Goal: Communication & Community: Answer question/provide support

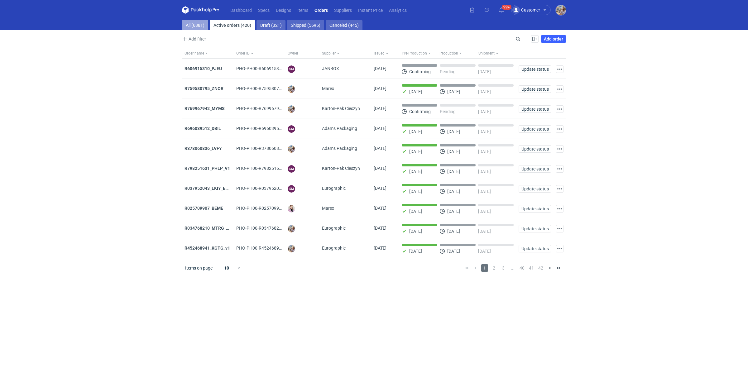
click at [199, 28] on link "All (6881)" at bounding box center [195, 25] width 26 height 10
click at [521, 36] on input "Search" at bounding box center [491, 38] width 62 height 7
paste input "KGTG"
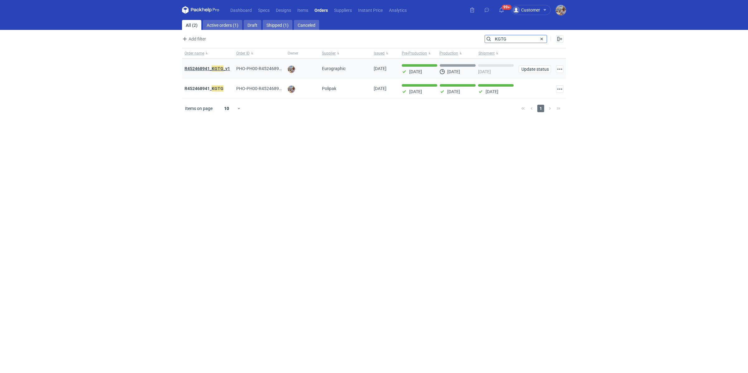
type input "KGTG"
click at [220, 67] on em "KGTG" at bounding box center [218, 68] width 12 height 7
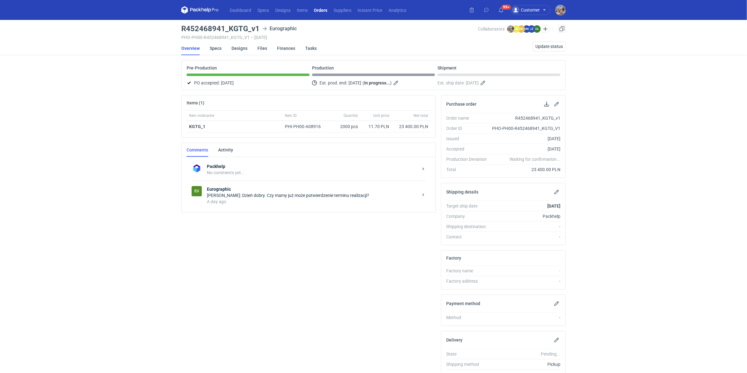
click at [226, 210] on div "Packhelp No comments yet... Eu Eurographic Michał Palasek: Dzień dobry. Czy mam…" at bounding box center [309, 184] width 254 height 55
click at [253, 204] on div "Eu Eurographic Michał Palasek: Dzień dobry. Czy mamy już może potwierdzenie ter…" at bounding box center [308, 195] width 234 height 29
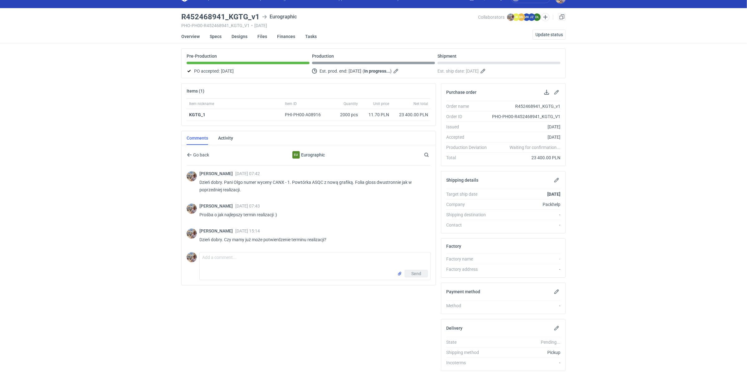
scroll to position [31, 0]
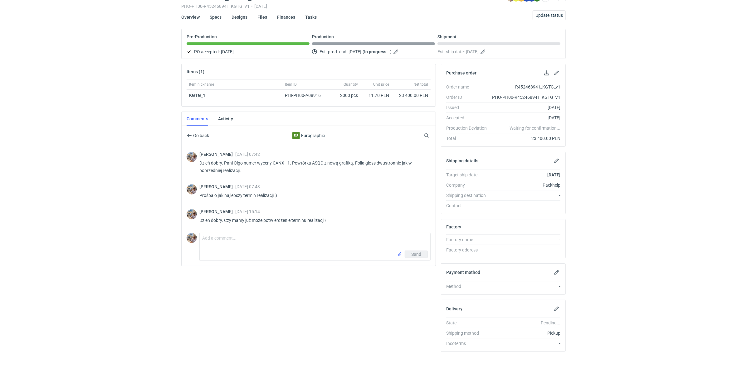
click at [244, 231] on div "Comment message Send" at bounding box center [308, 245] width 244 height 31
click at [245, 238] on textarea "Comment message" at bounding box center [315, 241] width 230 height 17
type textarea "Pani Dominiko z tego co widzę poprzednie zlecenie miało zadruk wewnątrz i na ze…"
click at [399, 252] on input "file" at bounding box center [399, 254] width 5 height 7
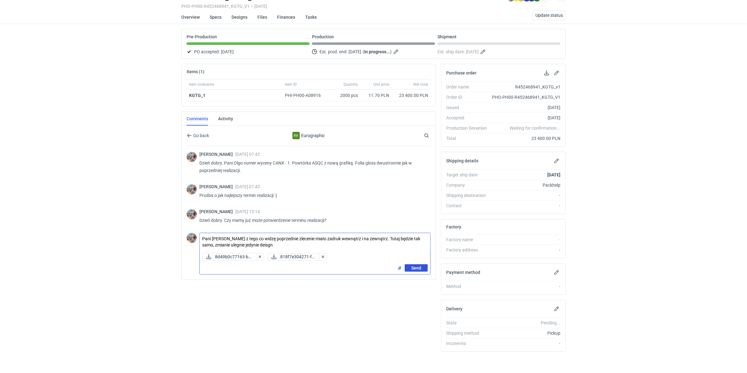
click at [418, 268] on span "Send" at bounding box center [416, 268] width 10 height 4
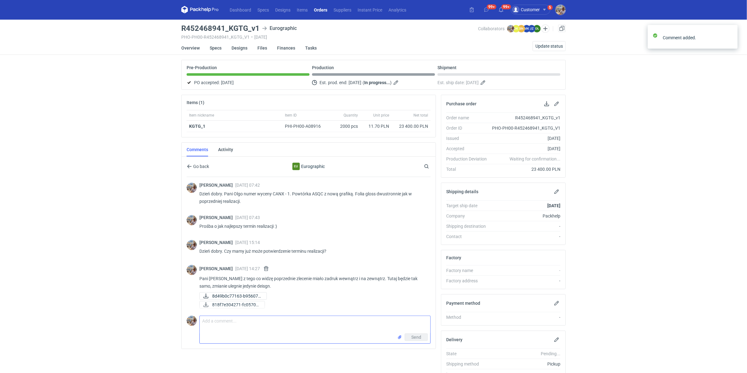
scroll to position [0, 0]
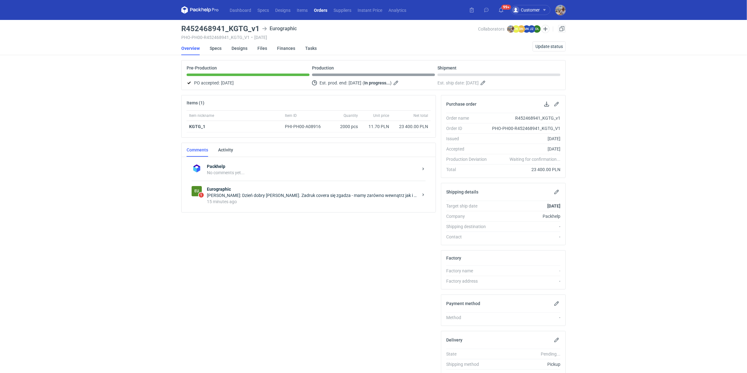
click at [253, 202] on div "15 minutes ago" at bounding box center [312, 202] width 211 height 6
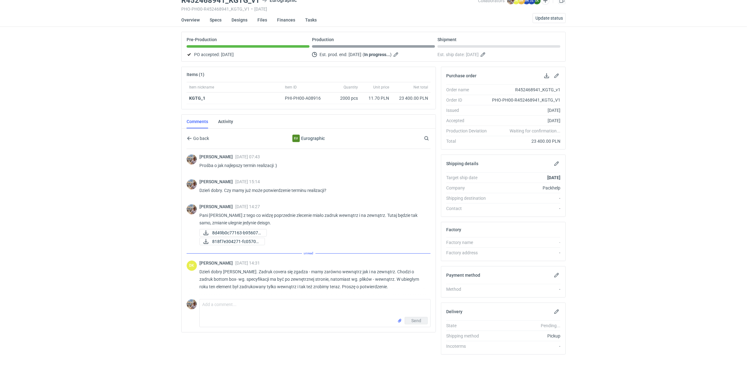
scroll to position [31, 0]
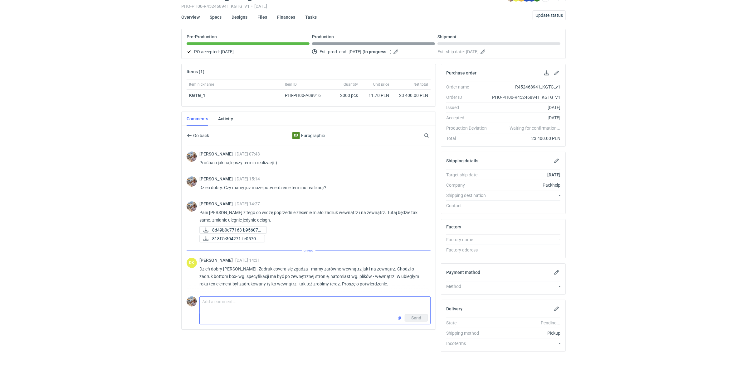
click at [247, 304] on textarea "Comment message" at bounding box center [315, 305] width 230 height 17
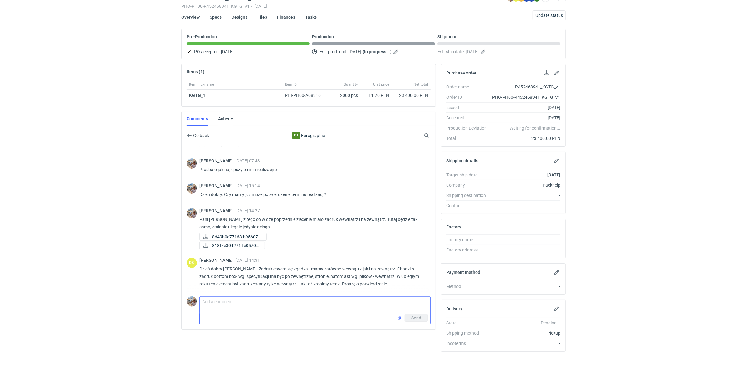
scroll to position [26, 0]
type textarea "Pani Dominiko zgadza się, bottom box/szuflada z zadrukiem tylko wewnątrz. Na ze…"
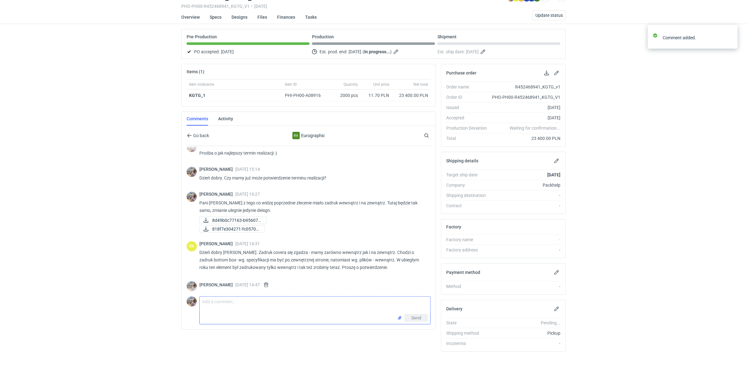
scroll to position [53, 0]
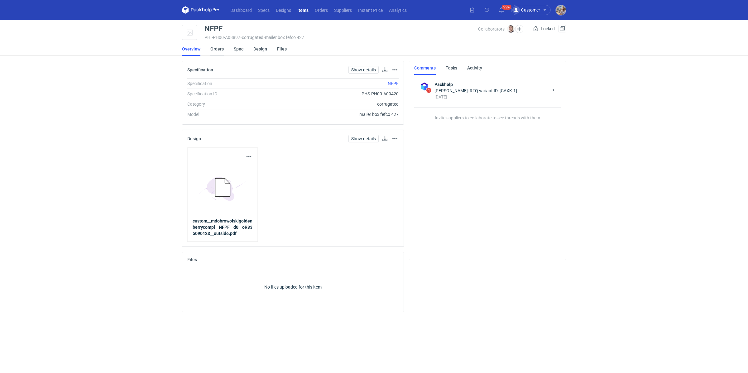
click at [221, 51] on link "Orders" at bounding box center [217, 49] width 13 height 14
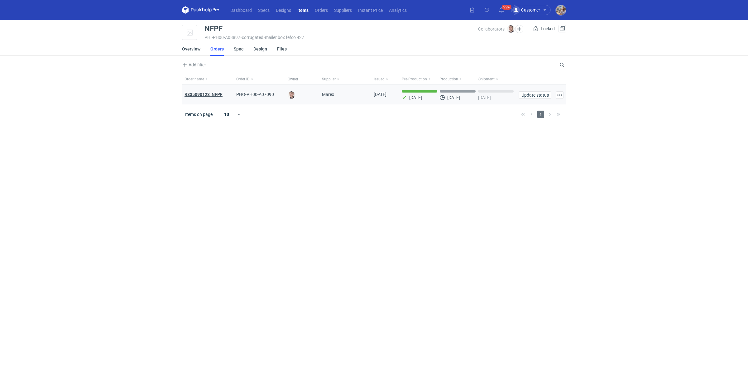
click at [212, 95] on strong "R835090123_NFPF" at bounding box center [204, 94] width 38 height 5
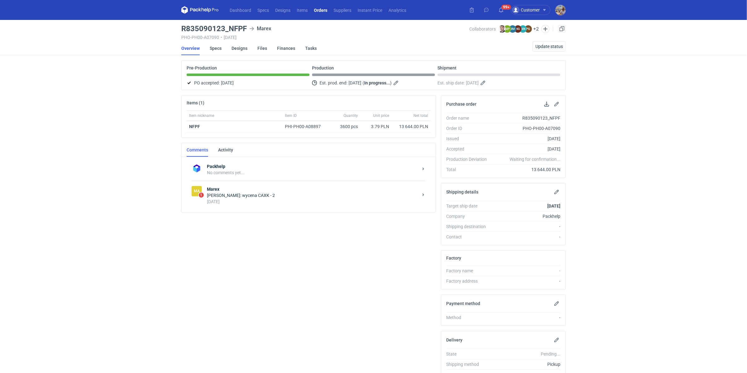
click at [274, 194] on div "Maciej Sikora: wycena CAXK - 2" at bounding box center [312, 195] width 211 height 6
click at [282, 267] on div "Send" at bounding box center [315, 265] width 230 height 10
click at [280, 253] on textarea "Comment message" at bounding box center [315, 251] width 230 height 17
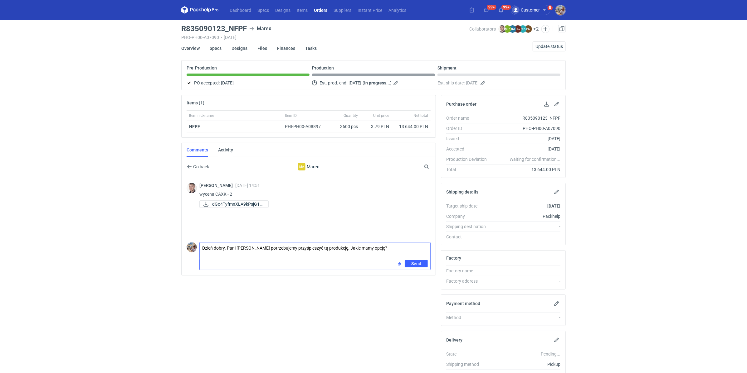
type textarea "Dzień dobry. Pani Joanno potrzebujemy przyśpieszyć tą produkcję. Jakie mamy opc…"
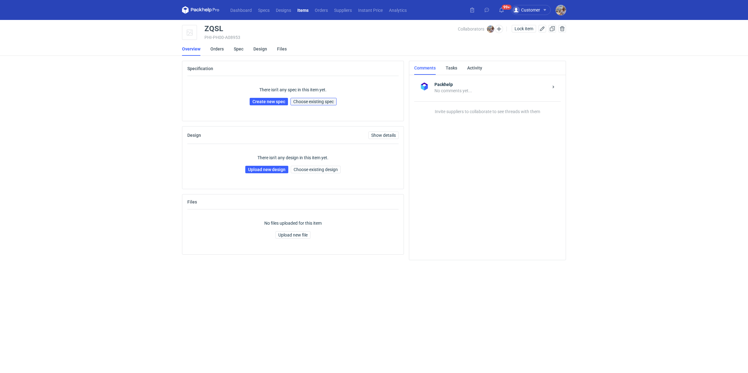
click at [313, 101] on span "Choose existing spec" at bounding box center [313, 101] width 41 height 4
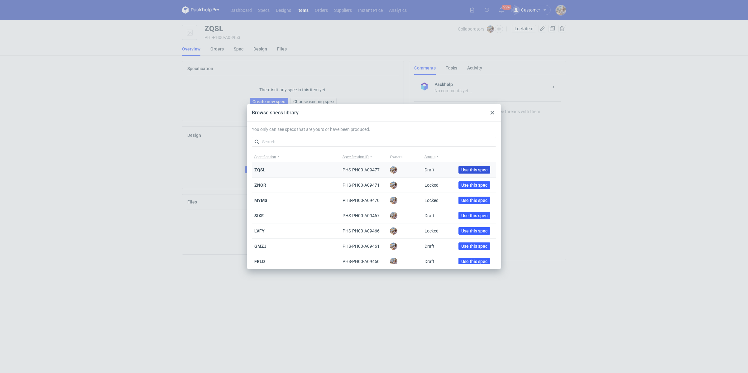
click at [475, 172] on span "Use this spec" at bounding box center [475, 170] width 26 height 4
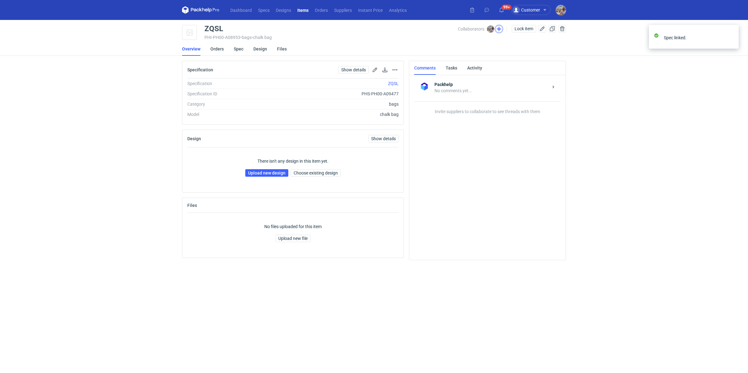
click at [501, 30] on button "button" at bounding box center [499, 29] width 8 height 8
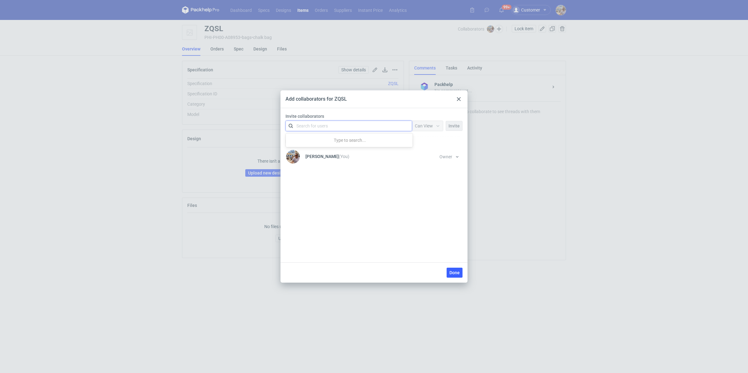
click at [316, 127] on div "Search for users" at bounding box center [312, 126] width 31 height 6
click at [306, 126] on input "ecoasac" at bounding box center [305, 126] width 17 height 6
click at [330, 130] on div "ecosac ecosac" at bounding box center [349, 126] width 126 height 10
click at [330, 129] on div "ecosac ecosac" at bounding box center [347, 126] width 109 height 9
click at [340, 126] on div "ecosac ecosac" at bounding box center [347, 126] width 109 height 9
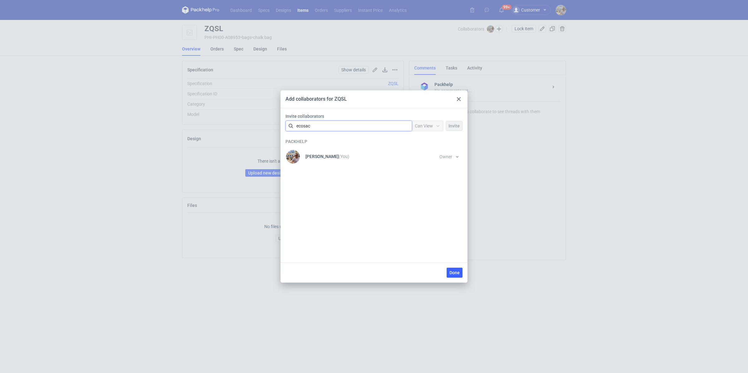
click at [326, 125] on div "ecosac ecosac" at bounding box center [347, 126] width 109 height 9
type input "ecosac"
click at [316, 125] on div "ecosac ecosac" at bounding box center [347, 126] width 109 height 9
click at [369, 156] on li "Michał Palasek (You) Owner You cannot change owner's permission until sharing t…" at bounding box center [374, 157] width 176 height 20
drag, startPoint x: 317, startPoint y: 128, endPoint x: 291, endPoint y: 123, distance: 26.9
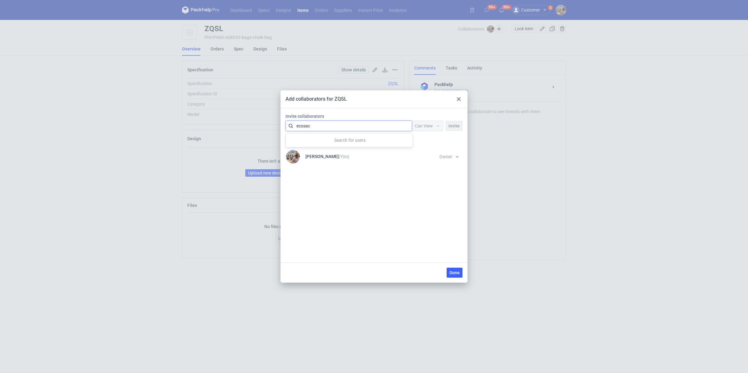
click at [291, 123] on div "ecosac ecosac" at bounding box center [349, 126] width 126 height 10
click at [380, 187] on div "Invite collaborators Use Up and Down to choose options, press Enter to select t…" at bounding box center [374, 187] width 177 height 149
click at [330, 129] on div "Search for users" at bounding box center [347, 126] width 109 height 9
paste input "ecosac"
type input "ecosac"
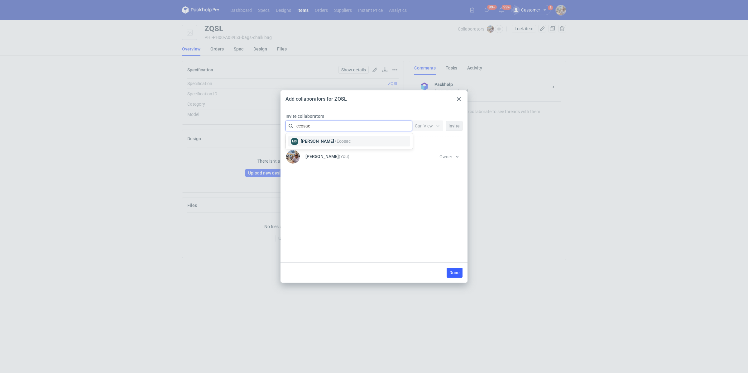
click at [333, 136] on div "MS Michał Sokołowski • Ecosac" at bounding box center [349, 141] width 122 height 11
click at [430, 128] on span "Can View" at bounding box center [424, 126] width 18 height 5
click at [429, 147] on span "Can Edit" at bounding box center [426, 150] width 16 height 6
click at [458, 122] on button "Invite" at bounding box center [454, 126] width 17 height 10
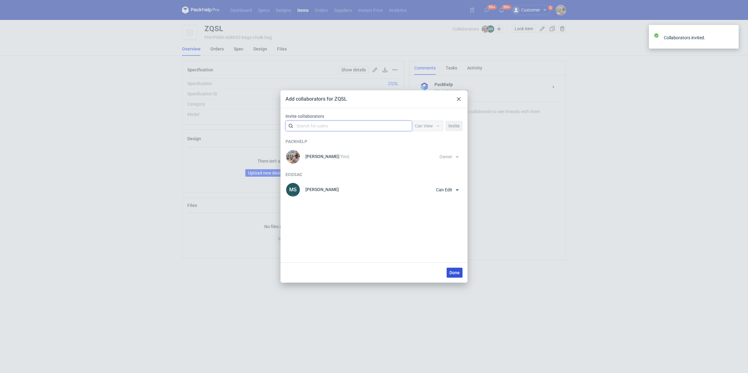
click at [463, 274] on button "Done" at bounding box center [455, 273] width 16 height 10
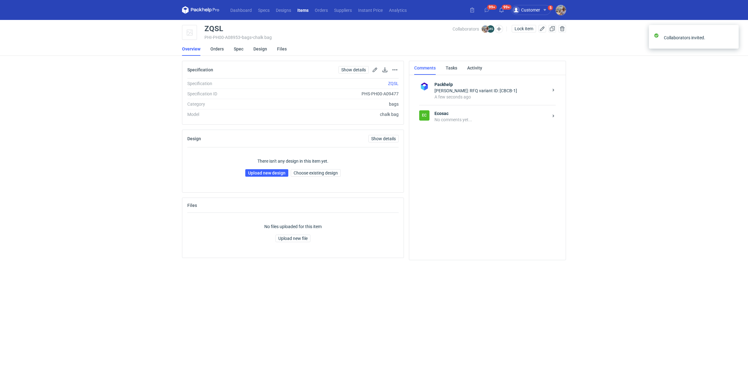
click at [463, 115] on strong "Ecosac" at bounding box center [492, 113] width 114 height 6
click at [447, 249] on div "Send" at bounding box center [494, 250] width 133 height 10
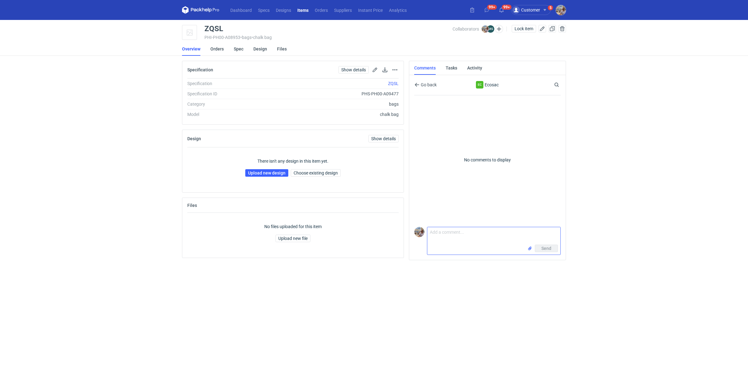
click at [471, 242] on textarea "Comment message" at bounding box center [494, 235] width 133 height 17
paste textarea "ecosac"
paste textarea "CBCB - 1"
type textarea "Panie Michale wycena CBCB - 1, prośba o przesłanie siatki"
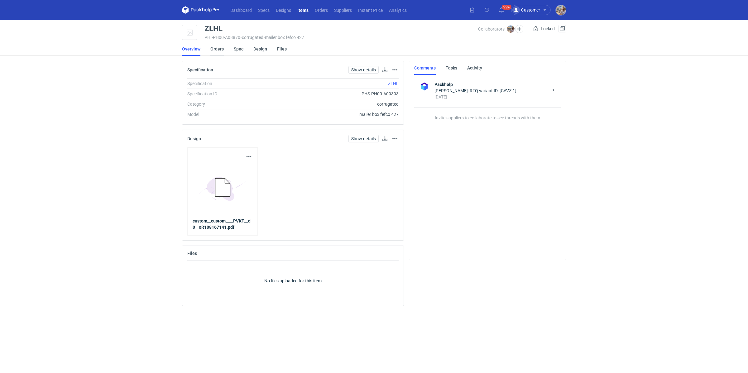
click at [220, 51] on link "Orders" at bounding box center [217, 49] width 13 height 14
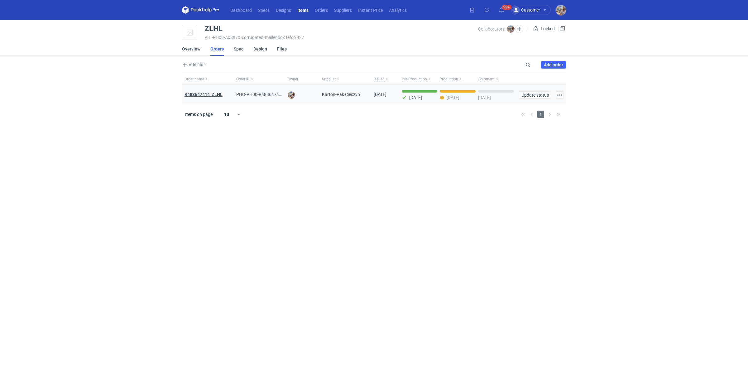
click at [212, 93] on strong "R483647414_ZLHL" at bounding box center [204, 94] width 38 height 5
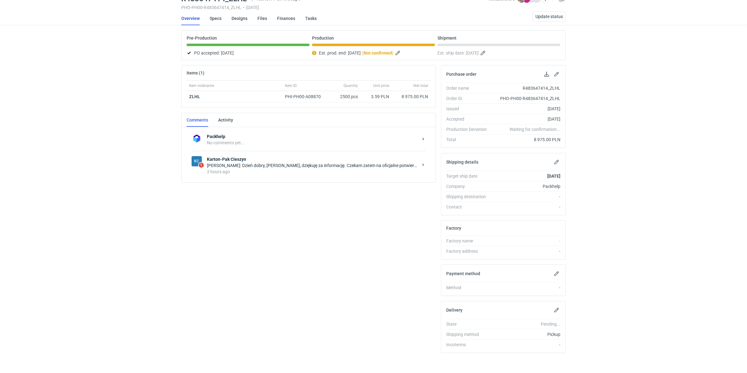
scroll to position [31, 0]
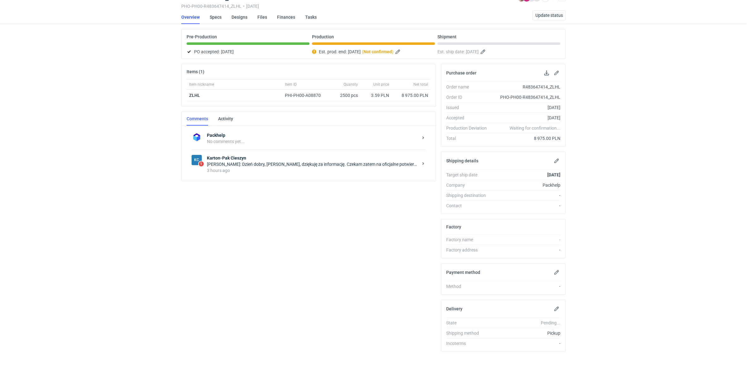
click at [269, 162] on div "[PERSON_NAME]: Dzień dobry, [PERSON_NAME], dziękuję za informację. Czekam zatem…" at bounding box center [312, 164] width 211 height 6
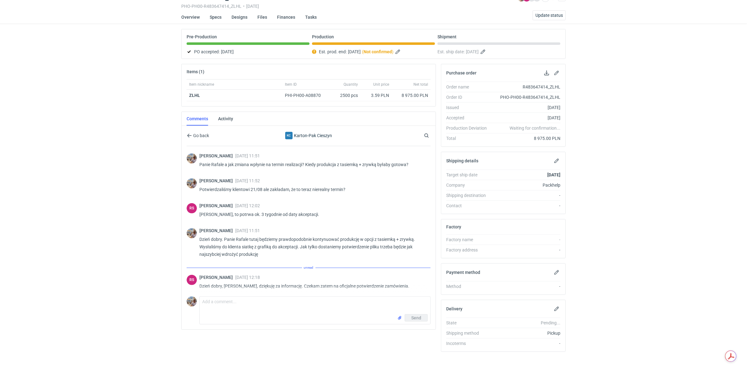
scroll to position [393, 0]
click at [269, 303] on textarea "Comment message" at bounding box center [315, 305] width 230 height 17
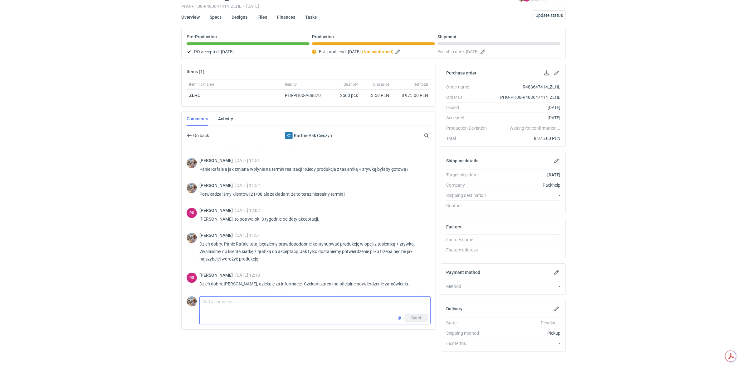
scroll to position [386, 0]
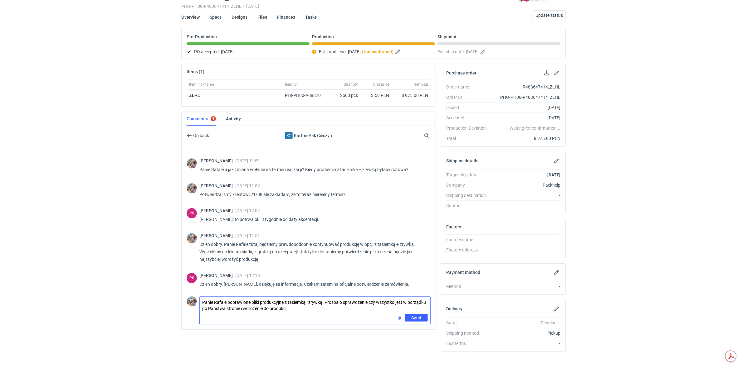
type textarea "Panie Rafale poprawione pliki produkcyjne z tasiemką i zrywką. Prośba o sprawdz…"
click at [399, 316] on input "file" at bounding box center [399, 318] width 5 height 7
click at [419, 332] on button "Send" at bounding box center [415, 331] width 23 height 7
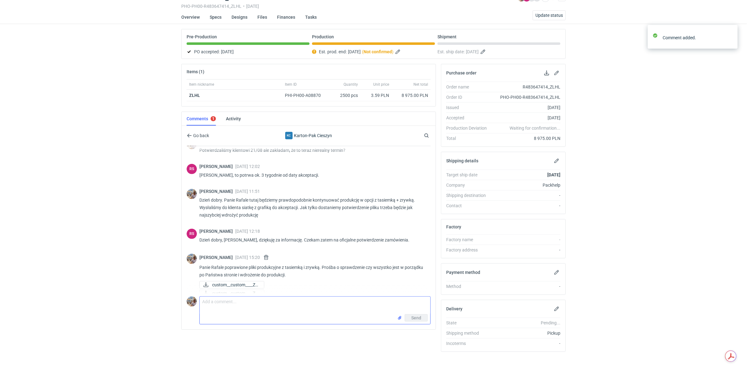
scroll to position [438, 0]
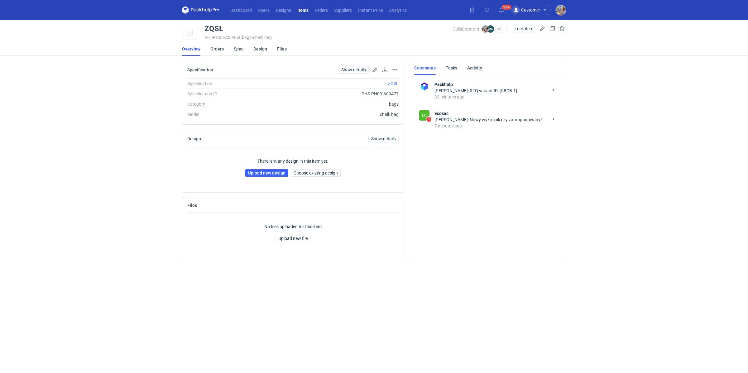
click at [522, 114] on strong "Ecosac" at bounding box center [492, 113] width 114 height 6
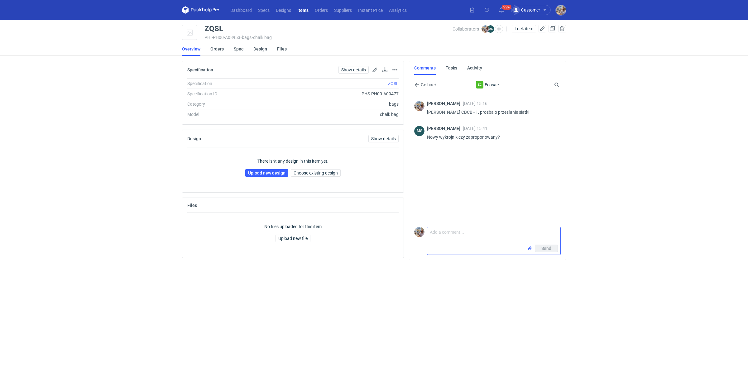
click at [454, 229] on textarea "Comment message" at bounding box center [494, 235] width 133 height 17
type textarea "zaproponowany"
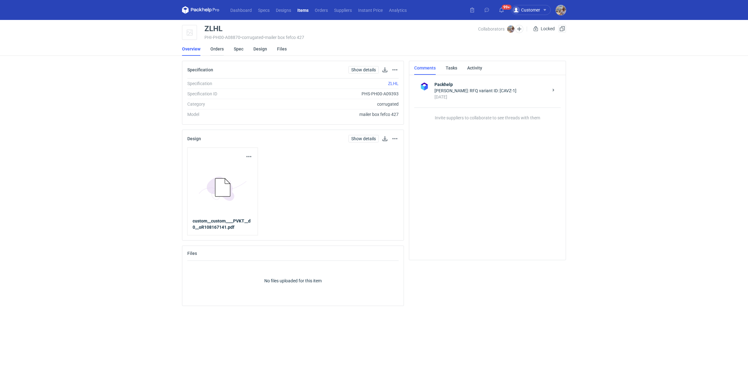
click at [219, 51] on link "Orders" at bounding box center [217, 49] width 13 height 14
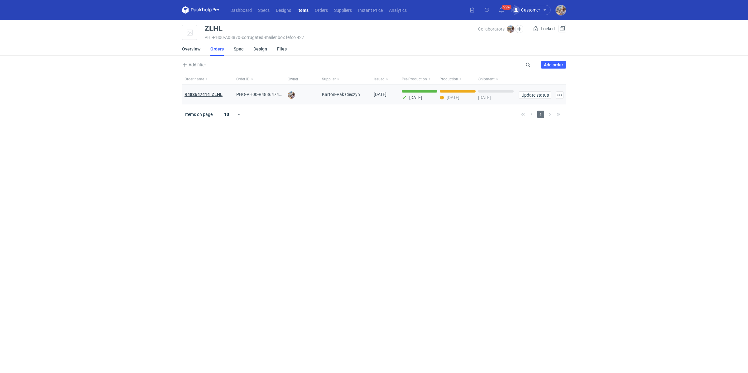
click at [215, 92] on strong "R483647414_ZLHL" at bounding box center [204, 94] width 38 height 5
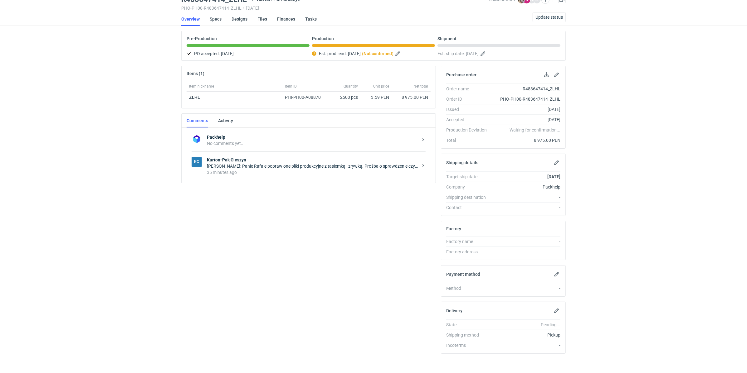
scroll to position [31, 0]
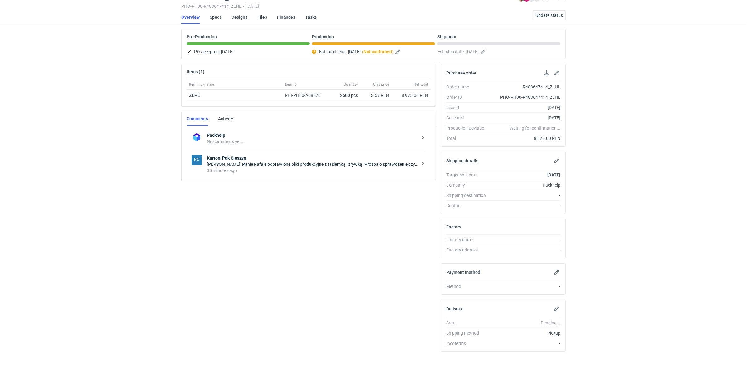
click at [271, 169] on div "35 minutes ago" at bounding box center [312, 170] width 211 height 6
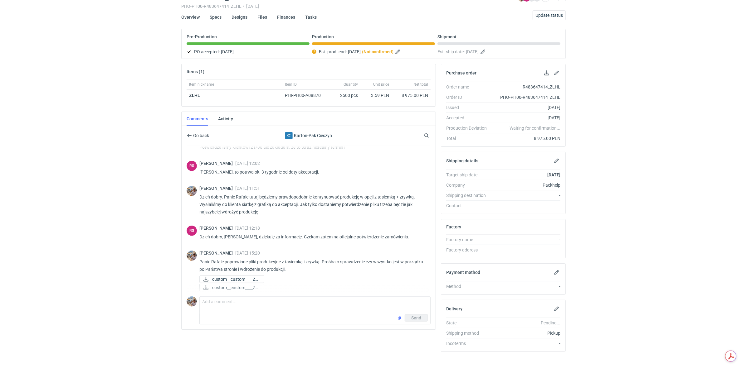
scroll to position [435, 0]
click at [230, 297] on textarea "Comment message" at bounding box center [315, 305] width 230 height 17
type textarea "Potrzebujemy tutaj jak najszybciej wyprodukować to zlecenie."
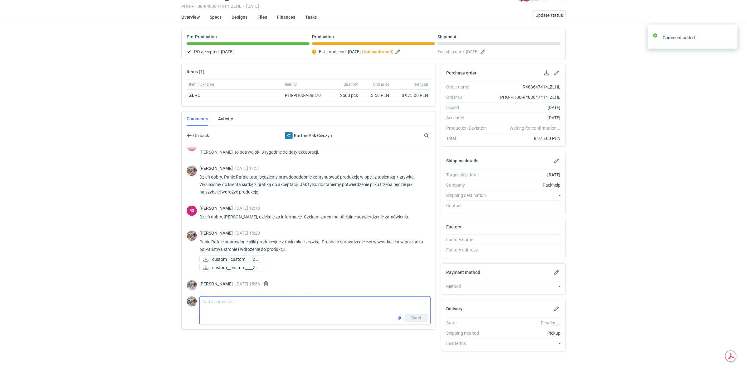
scroll to position [463, 0]
